Goal: Information Seeking & Learning: Find specific fact

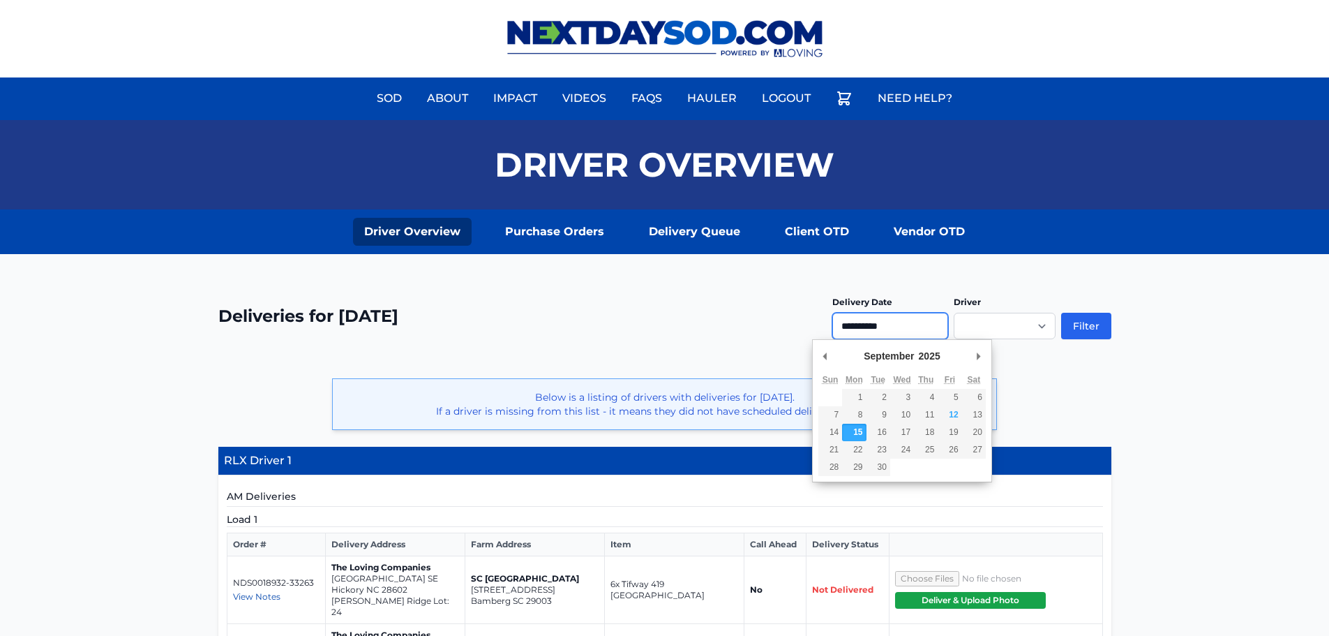
click at [913, 323] on input "**********" at bounding box center [891, 326] width 116 height 27
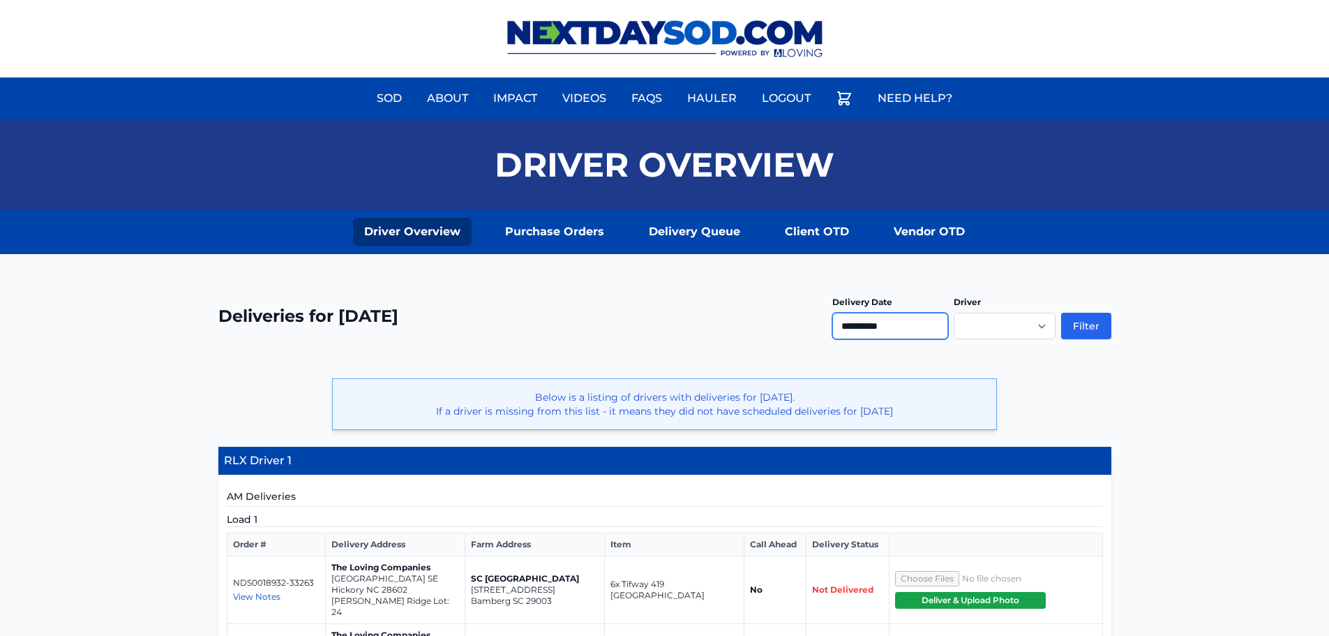
click at [902, 321] on input "**********" at bounding box center [891, 326] width 116 height 27
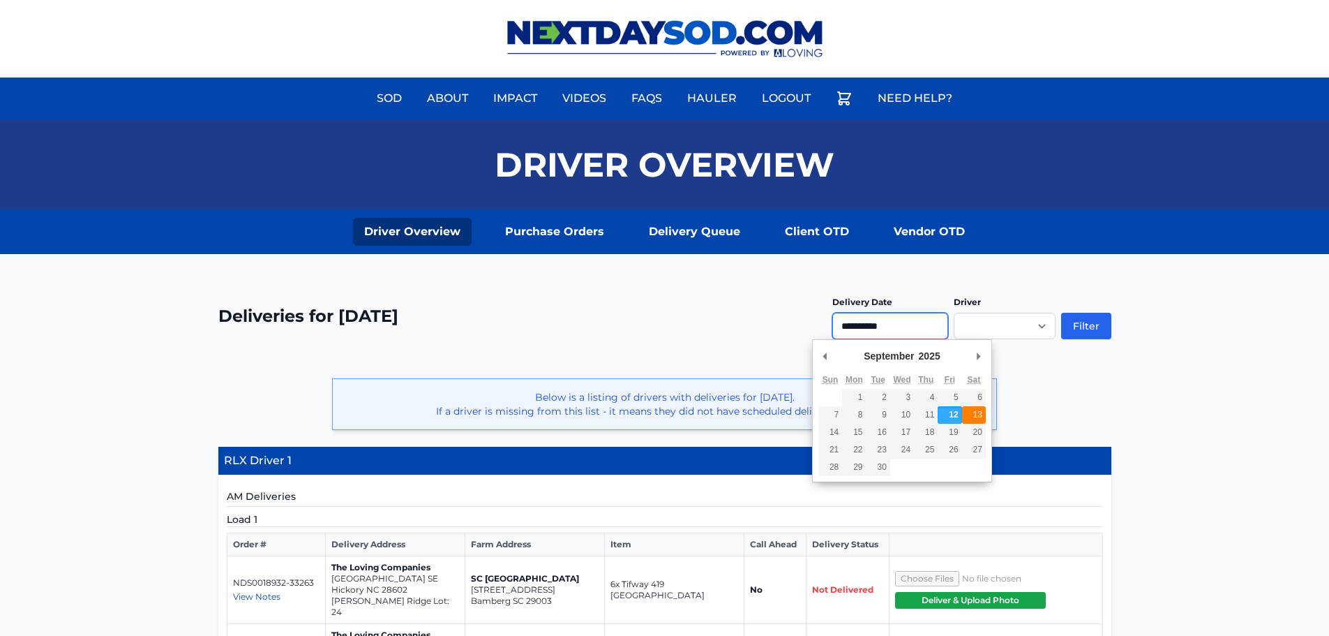
type input "**********"
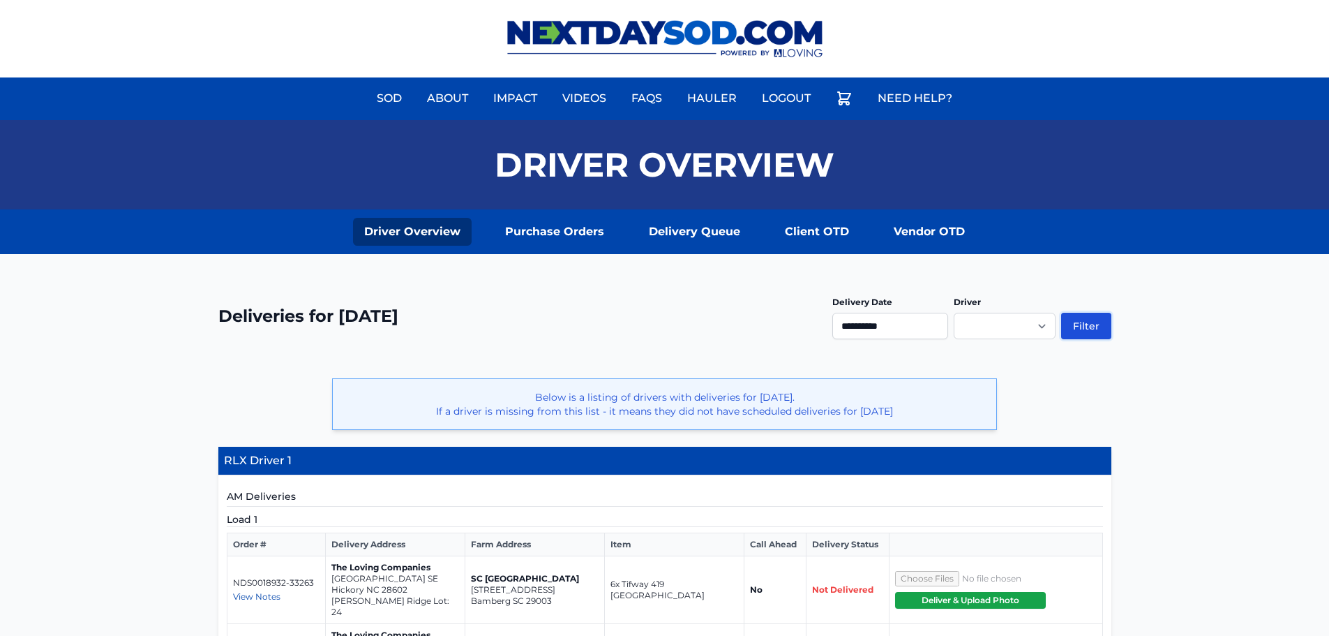
click at [1084, 325] on button "Filter" at bounding box center [1086, 326] width 50 height 27
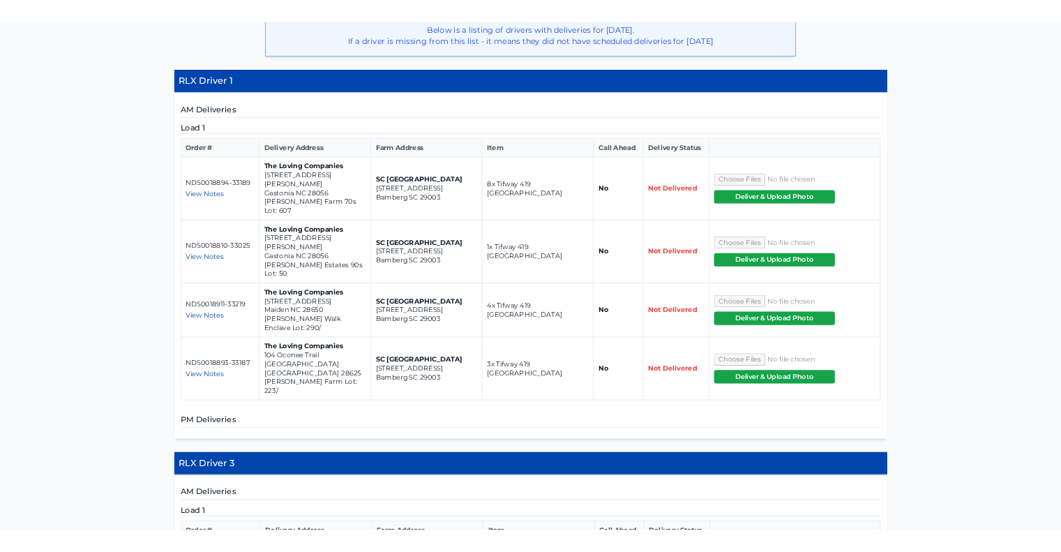
scroll to position [387, 0]
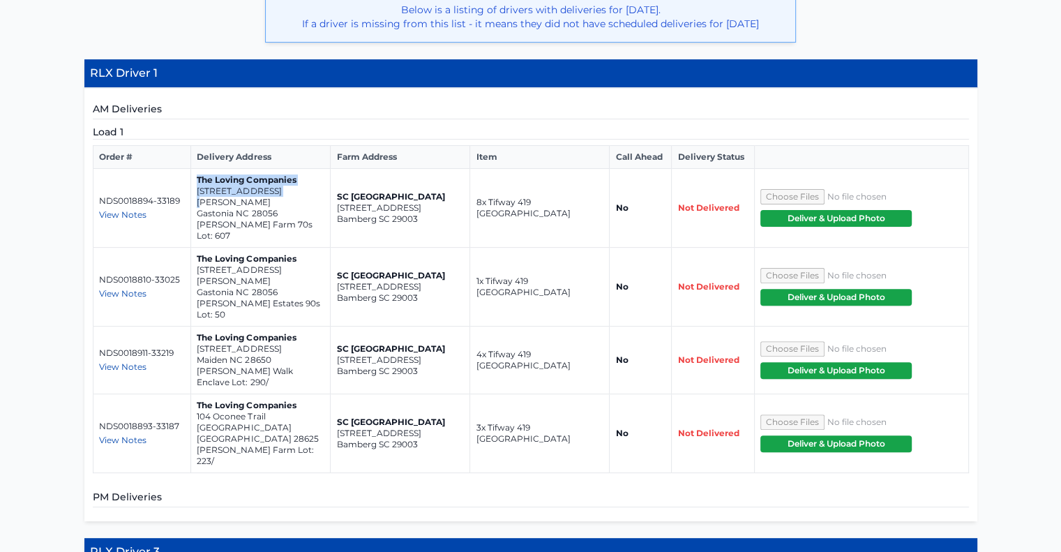
drag, startPoint x: 197, startPoint y: 195, endPoint x: 289, endPoint y: 202, distance: 92.4
click at [289, 202] on td "The Loving Companies 7109 Teague Drive Gastonia NC 28056 Nolen Farm 70s Lot: 607" at bounding box center [261, 208] width 140 height 79
click at [294, 206] on p "7109 Teague Drive" at bounding box center [261, 197] width 128 height 22
drag, startPoint x: 196, startPoint y: 200, endPoint x: 290, endPoint y: 212, distance: 94.3
click at [290, 212] on td "The Loving Companies 7109 Teague Drive Gastonia NC 28056 Nolen Farm 70s Lot: 607" at bounding box center [261, 208] width 140 height 79
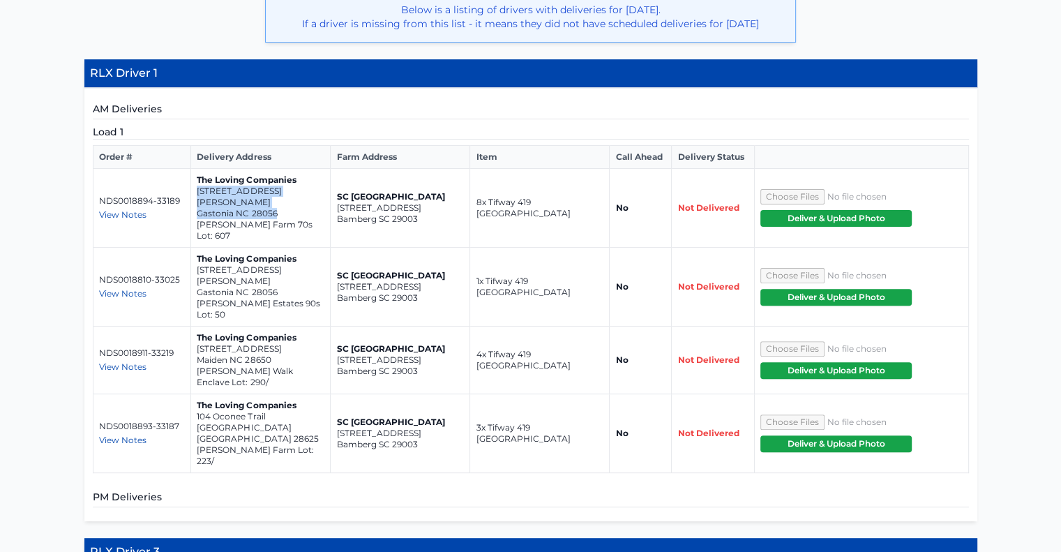
copy td "7109 Teague Drive Gastonia NC 28056"
drag, startPoint x: 197, startPoint y: 257, endPoint x: 291, endPoint y: 267, distance: 94.1
click at [291, 267] on td "The Loving Companies 3600 Cramer Creek Drive Gastonia NC 28056 Cramer Estates 9…" at bounding box center [261, 287] width 140 height 79
copy td "3600 Cramer Creek Drive Gastonia NC 28056"
drag, startPoint x: 197, startPoint y: 315, endPoint x: 282, endPoint y: 323, distance: 85.5
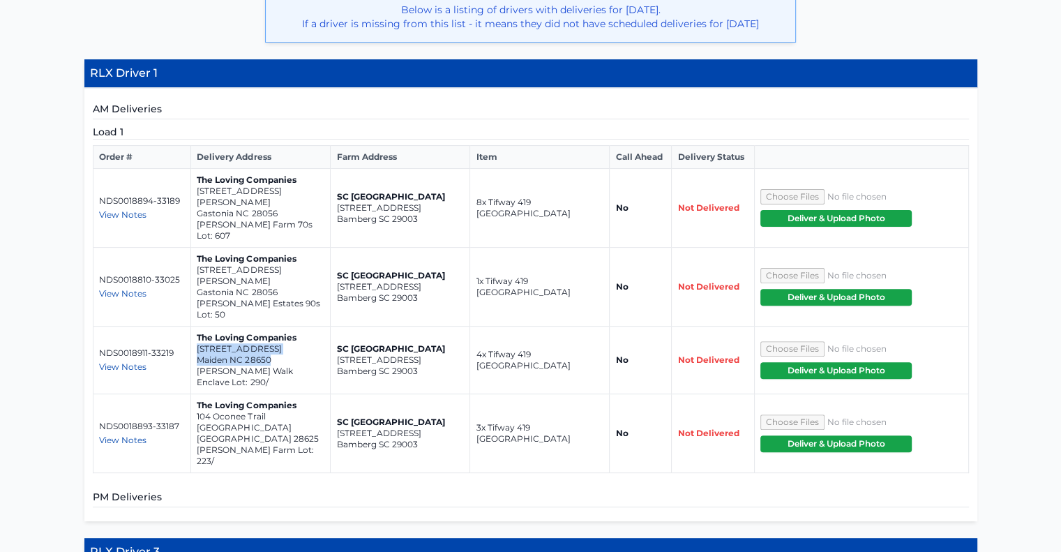
click at [282, 327] on td "The Loving Companies 6499 Fairfax Ct Maiden NC 28650 Shannon Woods Walk Enclave…" at bounding box center [261, 361] width 140 height 68
copy td "6499 Fairfax Ct Maiden NC 28650"
drag, startPoint x: 197, startPoint y: 382, endPoint x: 290, endPoint y: 393, distance: 94.2
click at [290, 394] on td "The Loving Companies 104 Oconee Trail Statesville NC 28625 Sullivan Farm Lot: 2…" at bounding box center [261, 433] width 140 height 79
copy td "104 Oconee Trail Statesville NC 28625"
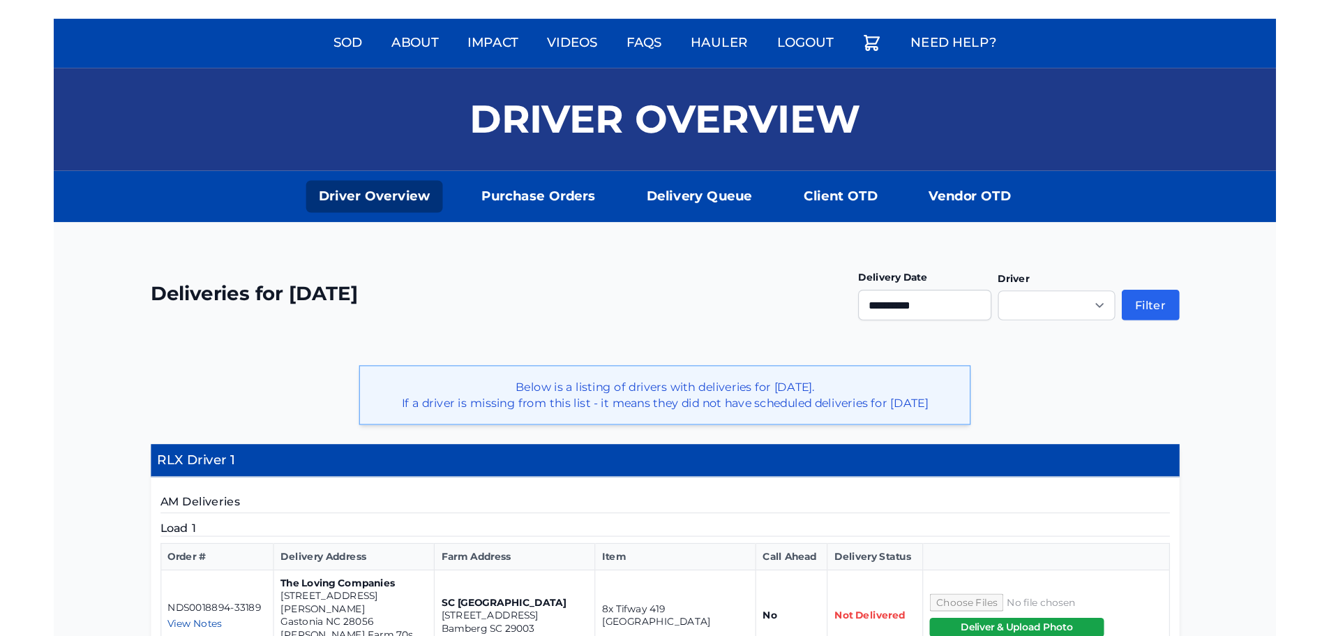
scroll to position [0, 0]
